Goal: Task Accomplishment & Management: Complete application form

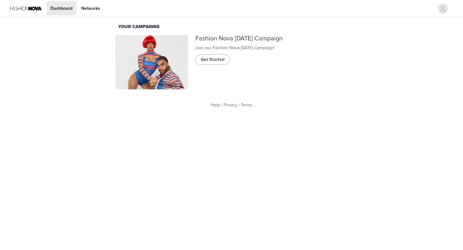
click at [214, 63] on span "Get Started" at bounding box center [213, 59] width 24 height 7
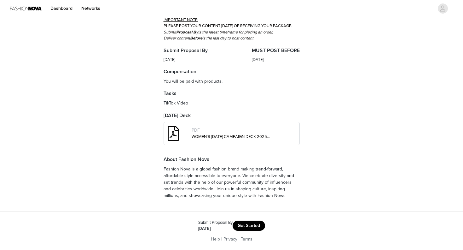
scroll to position [179, 0]
click at [243, 223] on button "Get Started" at bounding box center [249, 226] width 32 height 10
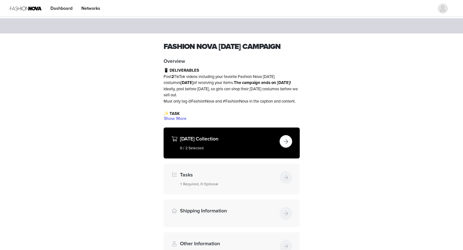
scroll to position [42, 0]
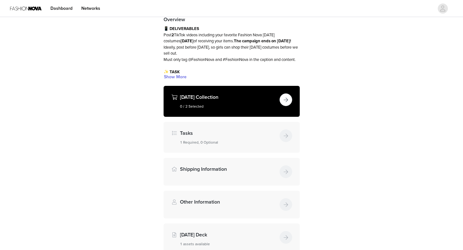
click at [283, 106] on button "button" at bounding box center [286, 99] width 13 height 13
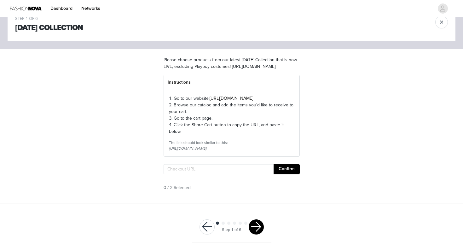
scroll to position [32, 0]
click at [196, 174] on input "text" at bounding box center [219, 169] width 110 height 10
paste input "https://www.fashionnova.com/pages/shared-cart/39266842935420:1,39255845306492:1"
type input "https://www.fashionnova.com/pages/shared-cart/39266842935420:1,39255845306492:1"
click at [282, 171] on button "Confirm" at bounding box center [287, 169] width 26 height 10
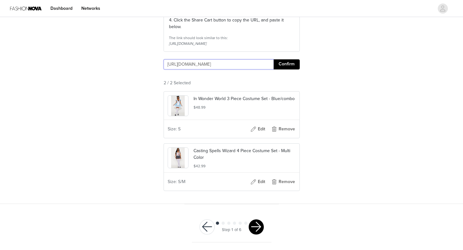
scroll to position [140, 0]
click at [252, 228] on button "button" at bounding box center [256, 226] width 15 height 15
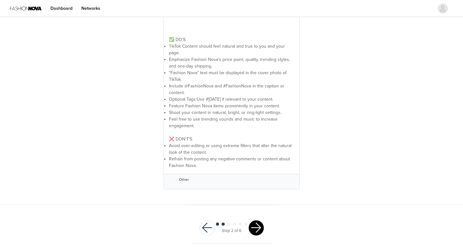
click at [253, 227] on button "button" at bounding box center [256, 227] width 15 height 15
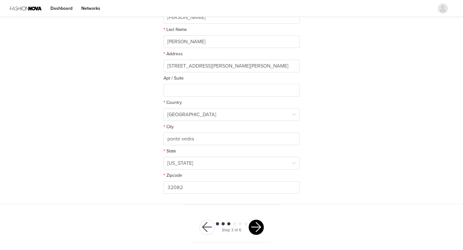
click at [256, 228] on button "button" at bounding box center [256, 227] width 15 height 15
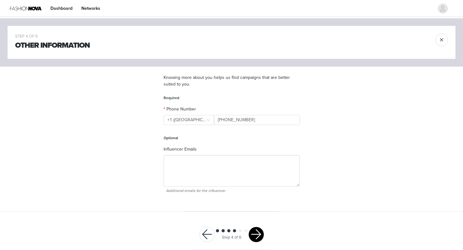
click at [254, 236] on button "button" at bounding box center [256, 234] width 15 height 15
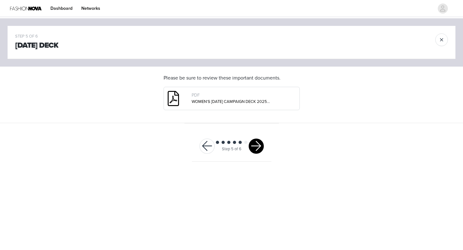
click at [258, 145] on button "button" at bounding box center [256, 146] width 15 height 15
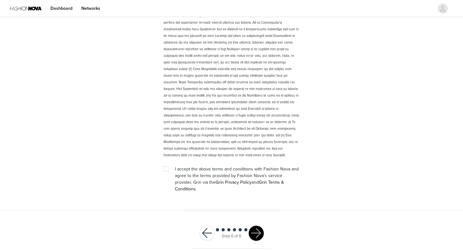
scroll to position [854, 0]
click at [168, 169] on span at bounding box center [166, 169] width 5 height 5
click at [168, 169] on input "checkbox" at bounding box center [166, 169] width 4 height 4
checkbox input "true"
click at [254, 226] on button "button" at bounding box center [256, 233] width 15 height 15
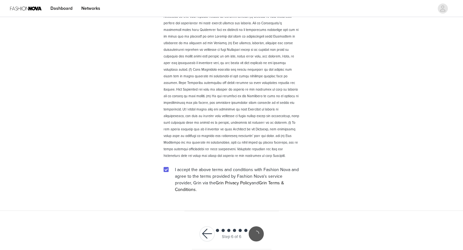
scroll to position [831, 0]
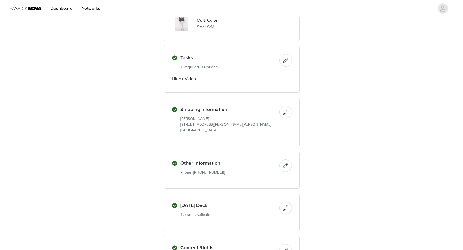
scroll to position [241, 0]
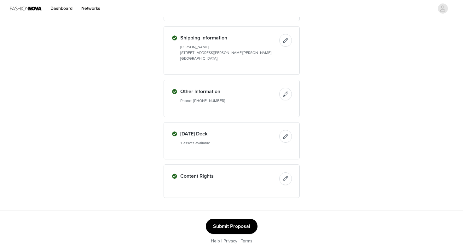
click at [226, 234] on button "Submit Proposal" at bounding box center [232, 226] width 52 height 15
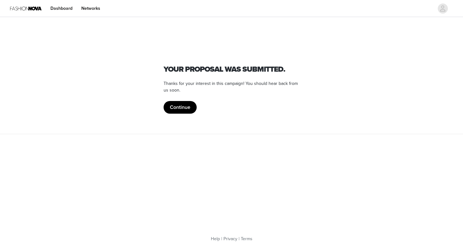
scroll to position [0, 0]
click at [178, 105] on button "Continue" at bounding box center [180, 107] width 33 height 13
